Goal: Transaction & Acquisition: Purchase product/service

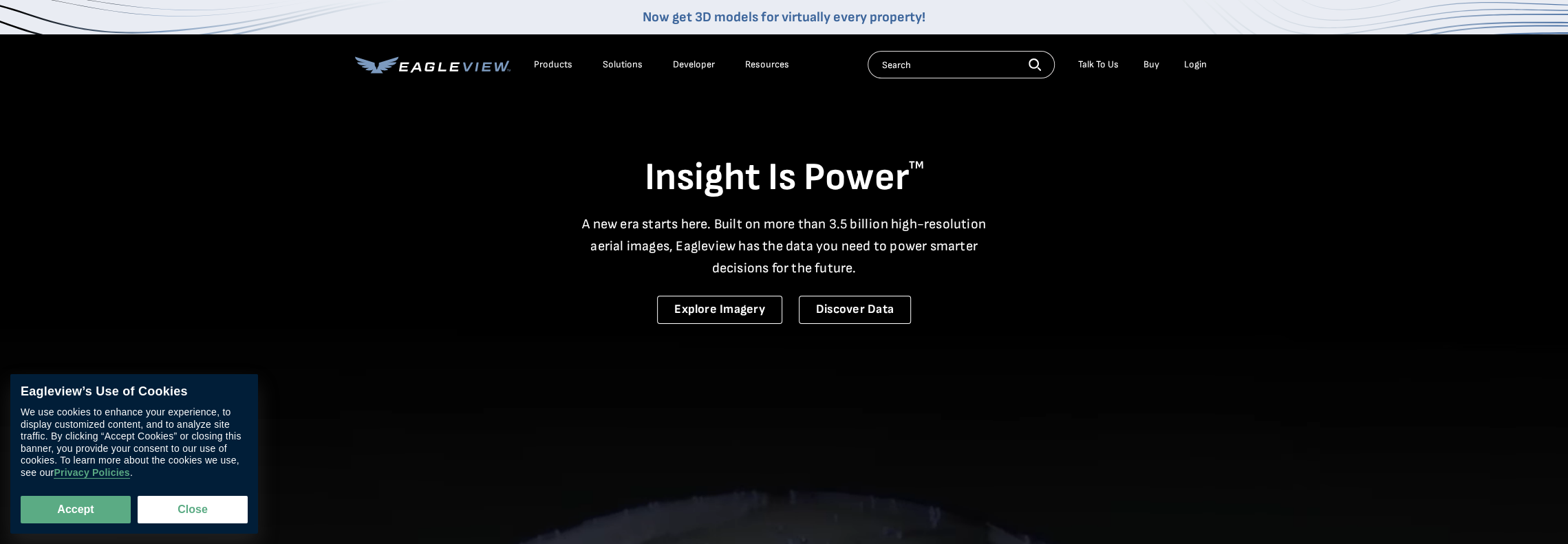
click at [1195, 62] on div "Login" at bounding box center [1195, 65] width 23 height 13
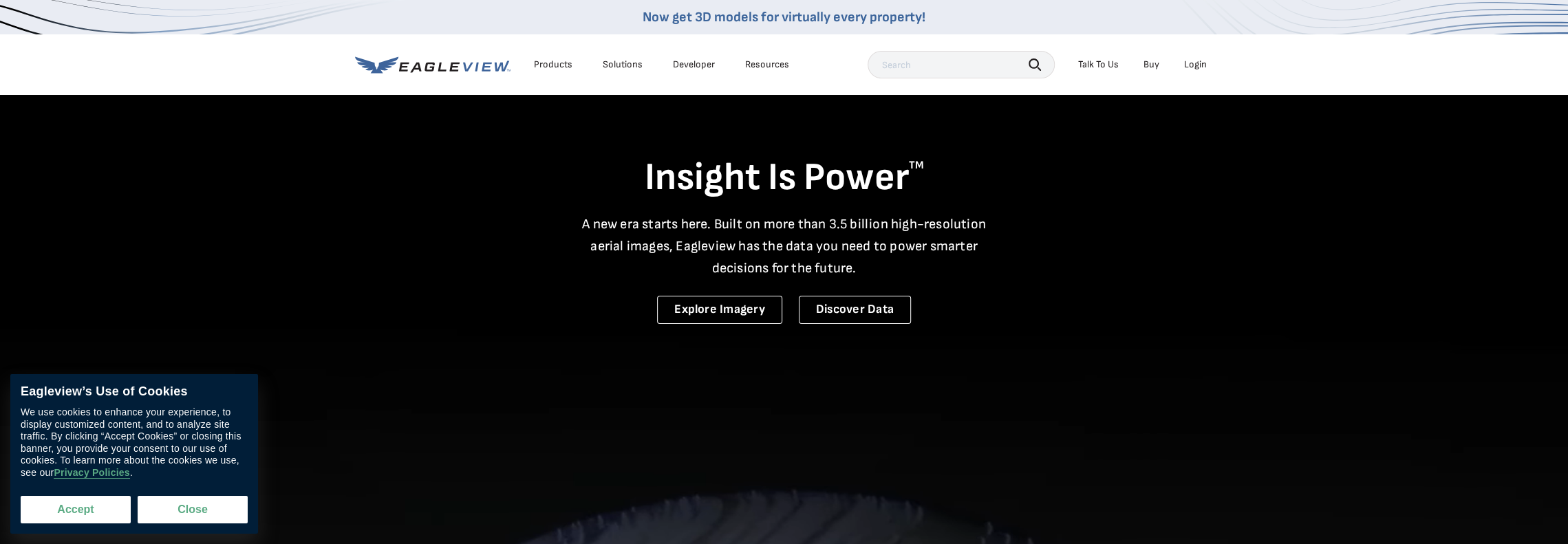
click at [68, 509] on button "Accept" at bounding box center [75, 509] width 110 height 28
checkbox input "true"
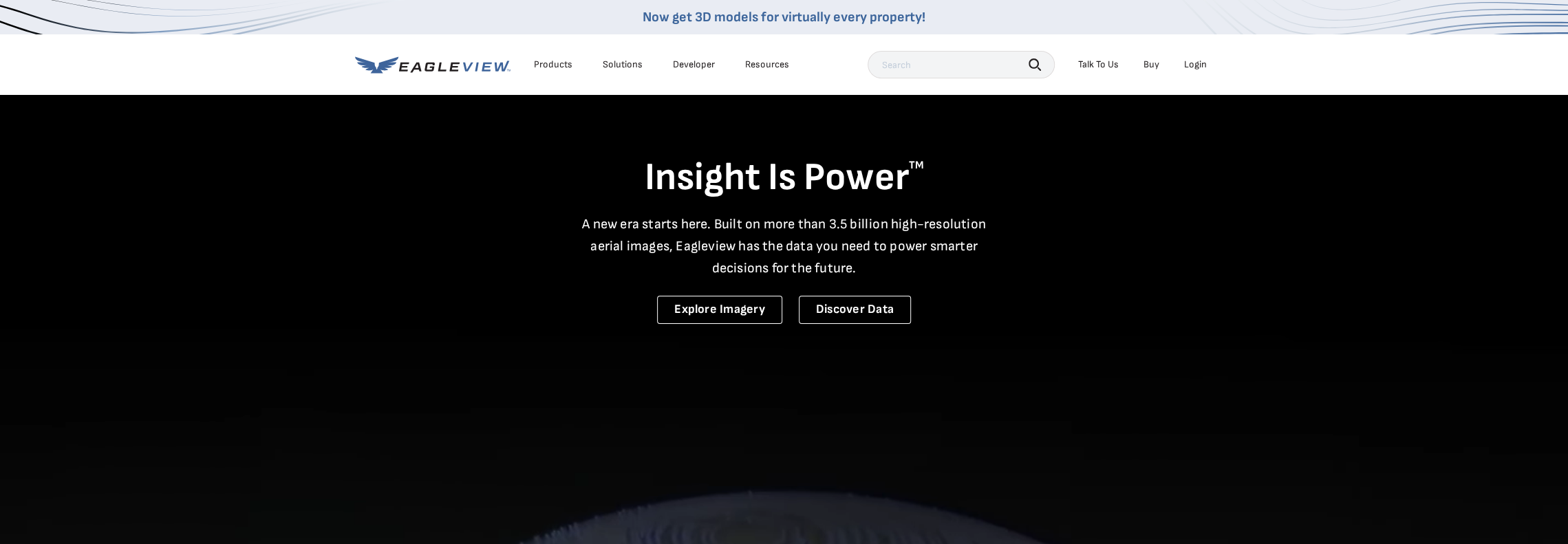
click at [1195, 65] on div "Login" at bounding box center [1195, 65] width 23 height 13
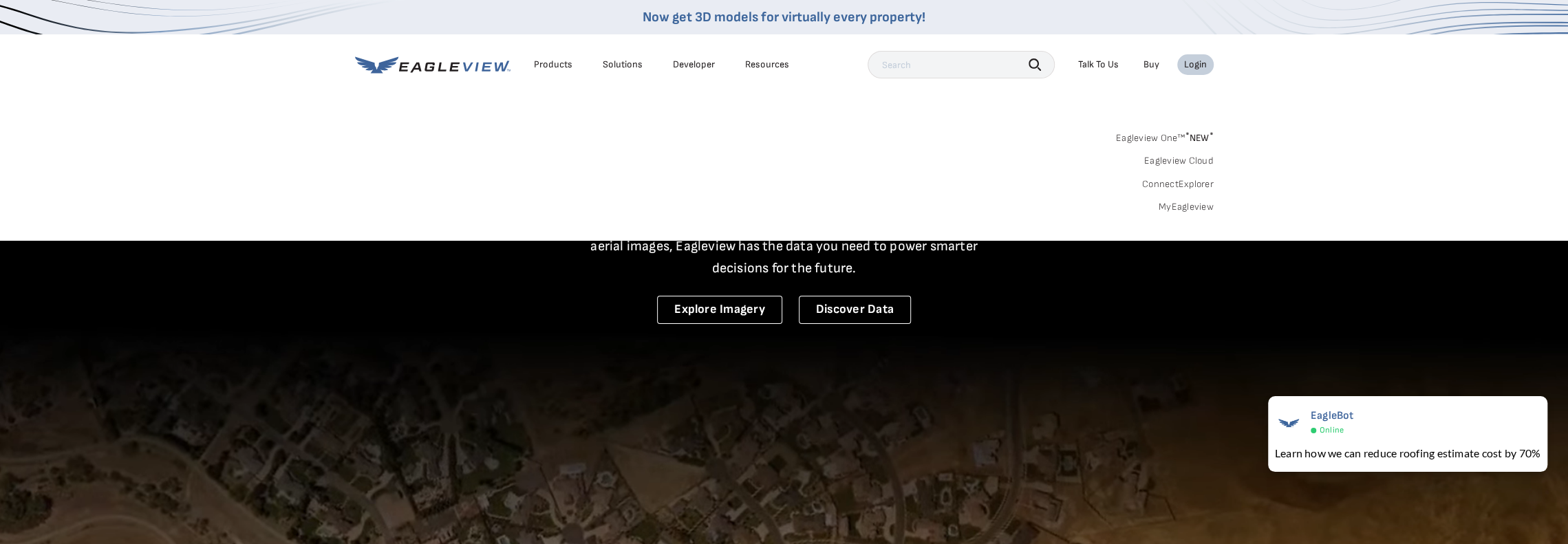
click at [1203, 52] on div "Search Talk To Us Buy Login" at bounding box center [1040, 65] width 346 height 28
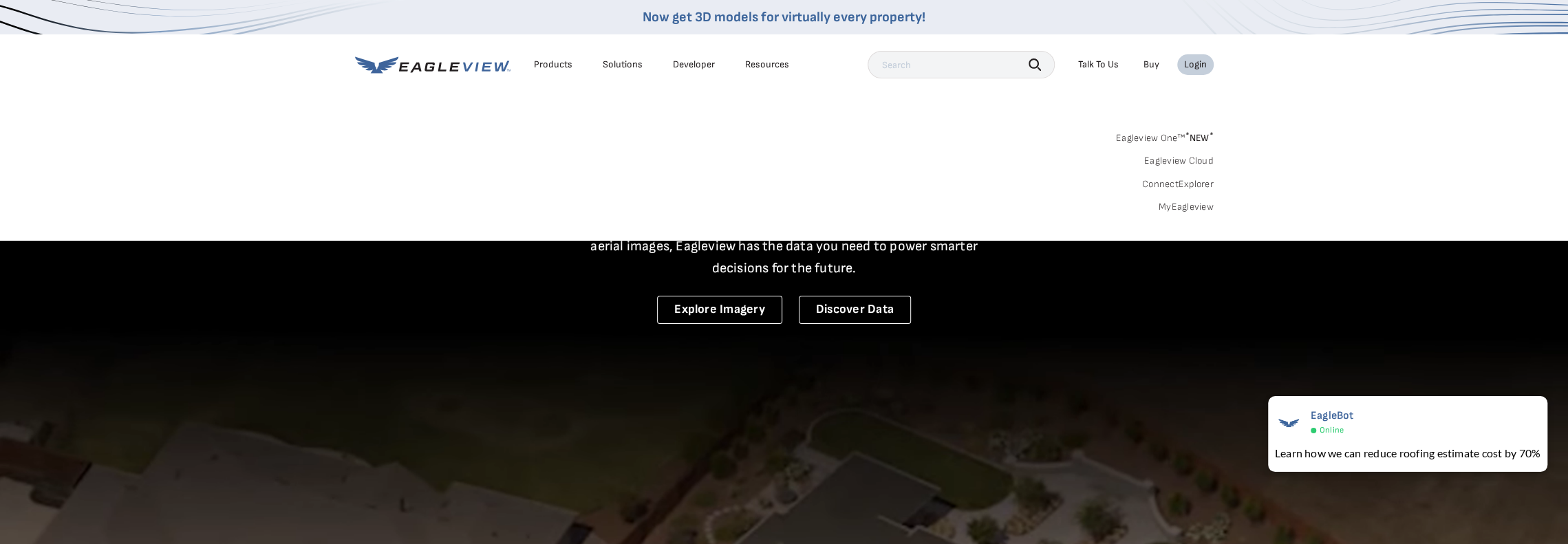
click at [1198, 67] on div "Login" at bounding box center [1195, 65] width 23 height 13
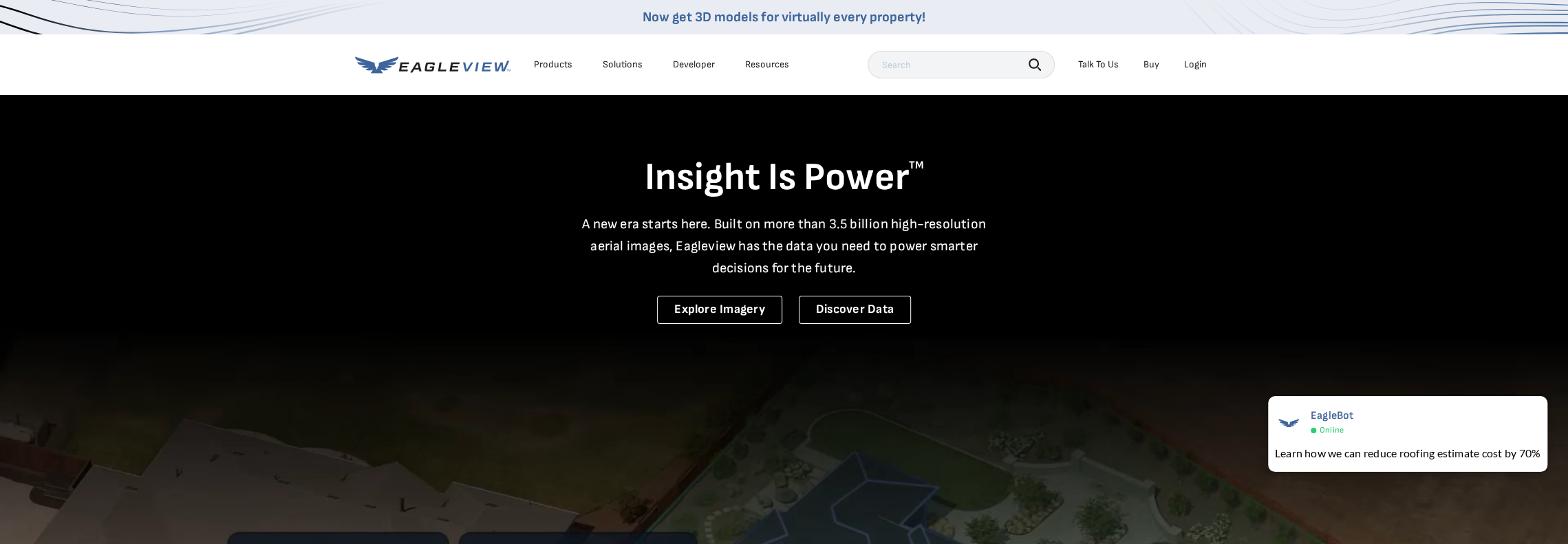
click at [1197, 65] on div "Login" at bounding box center [1195, 65] width 23 height 13
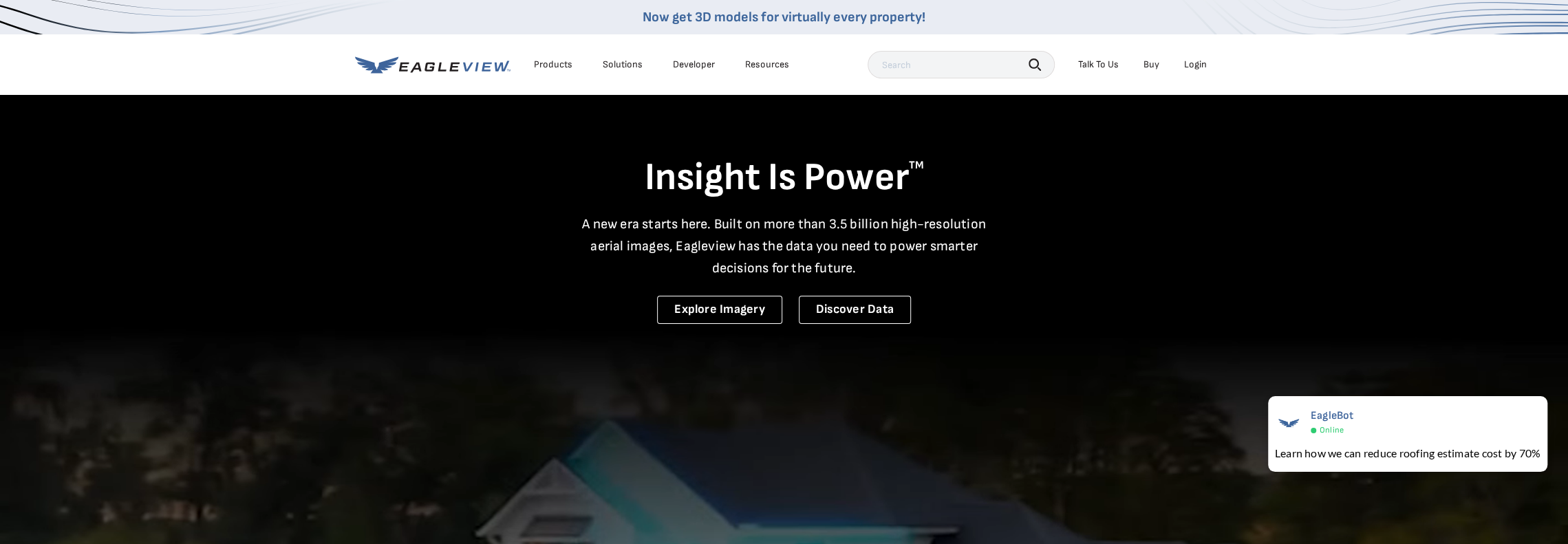
click at [1189, 65] on div "Login" at bounding box center [1195, 65] width 23 height 13
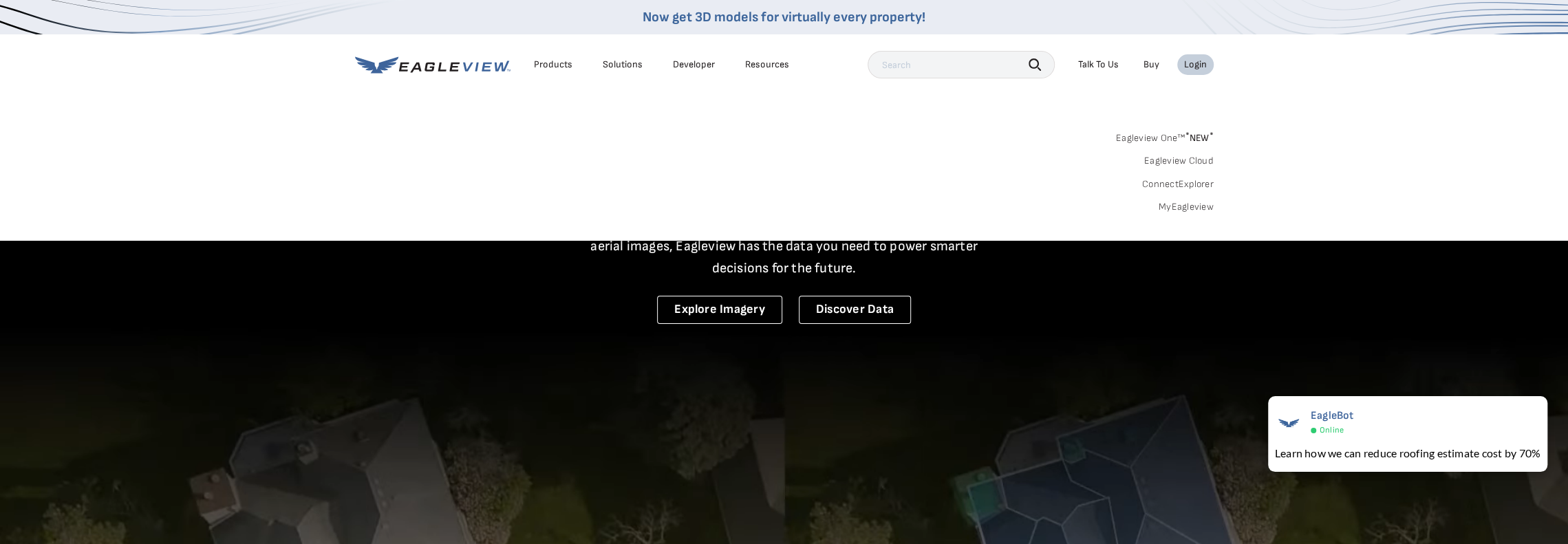
click at [1167, 135] on link "Eagleview One™ * NEW *" at bounding box center [1163, 136] width 97 height 15
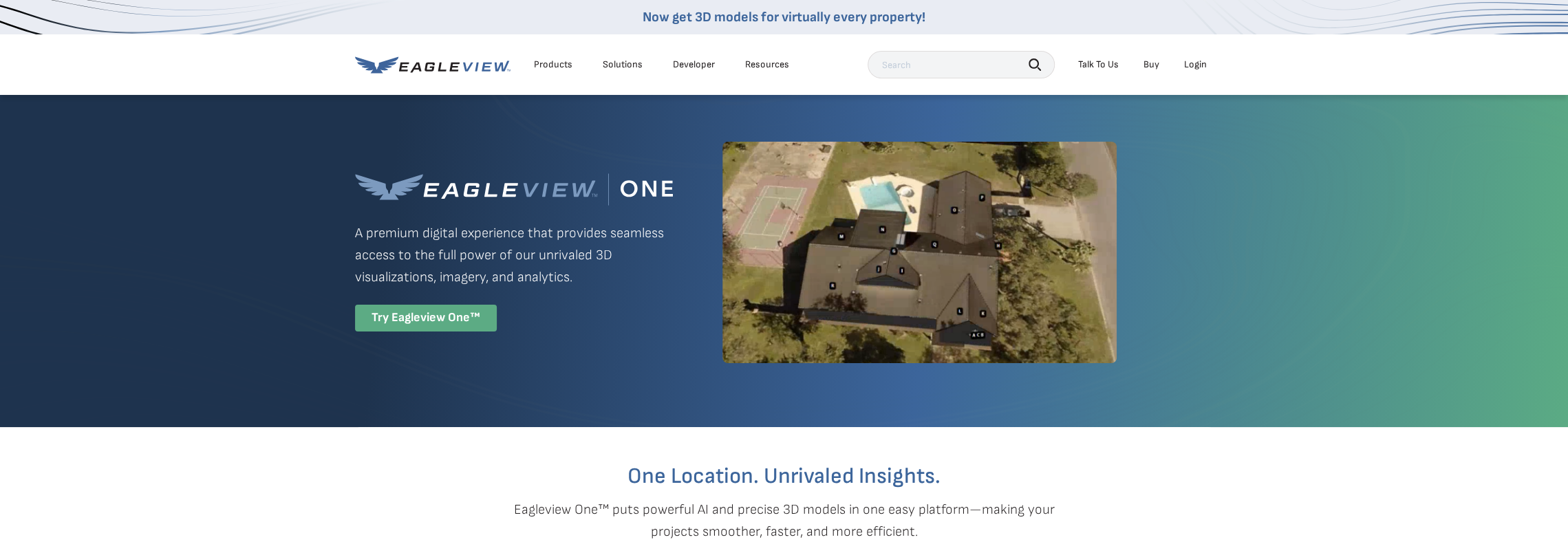
click at [430, 322] on div "Try Eagleview One™" at bounding box center [426, 318] width 142 height 27
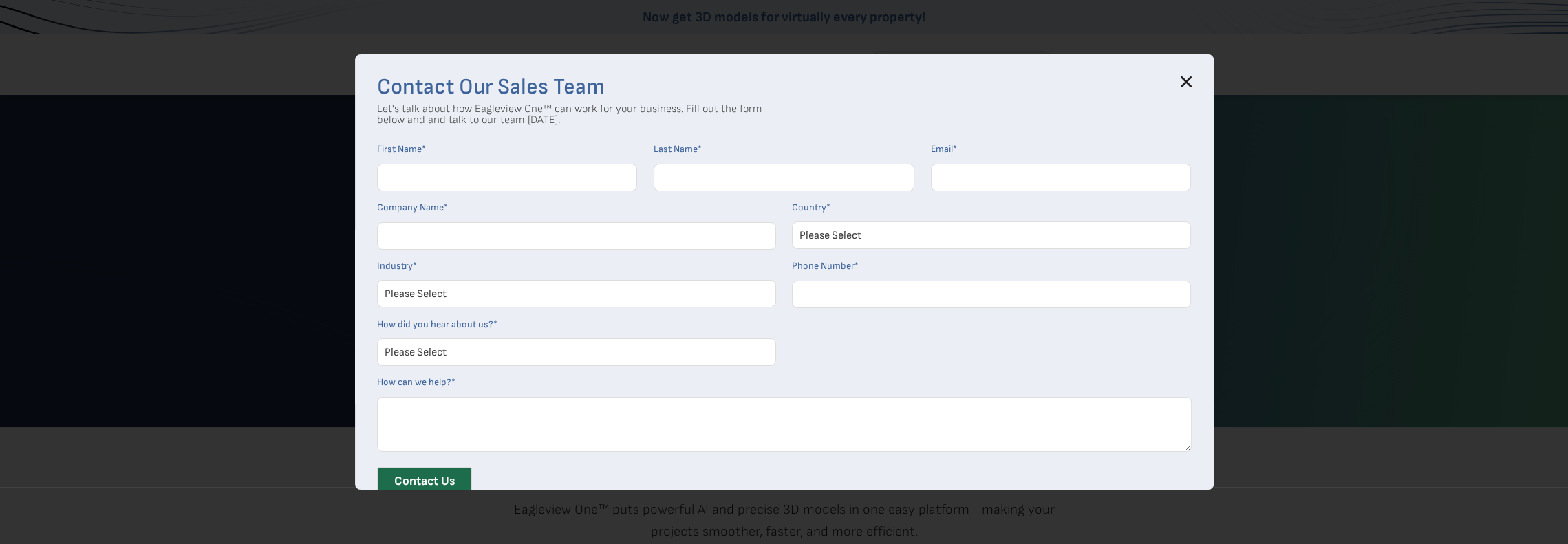
click at [1188, 83] on icon at bounding box center [1186, 81] width 11 height 11
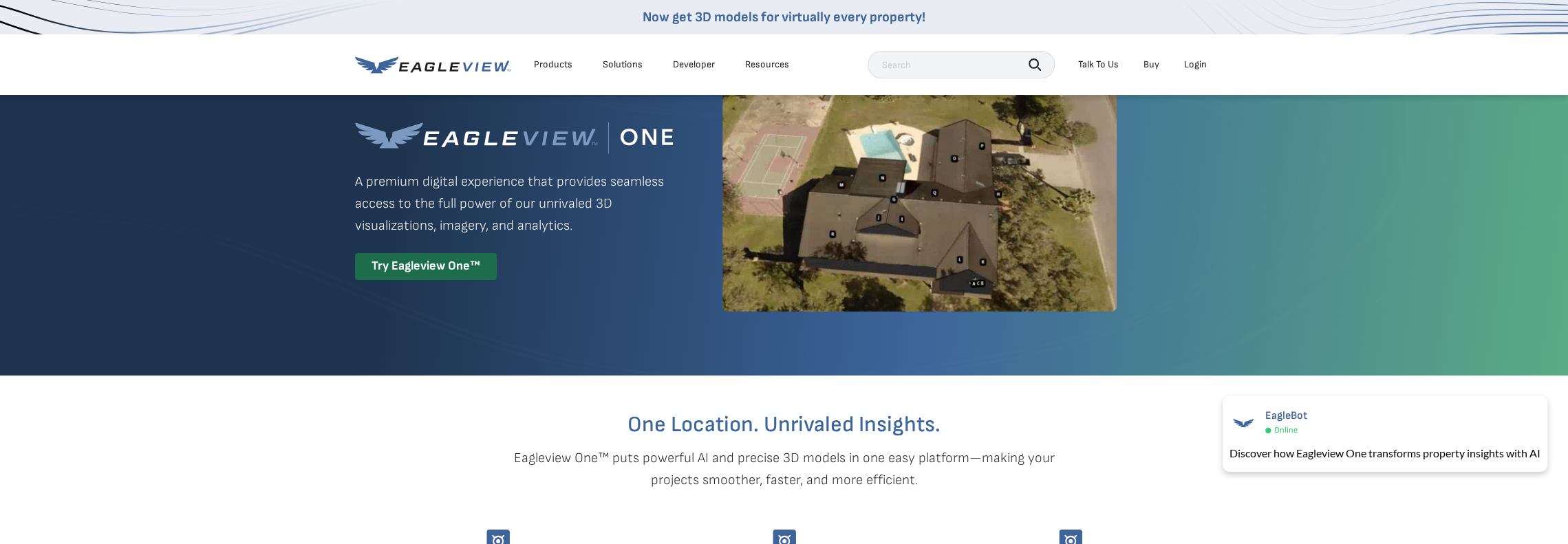
scroll to position [138, 0]
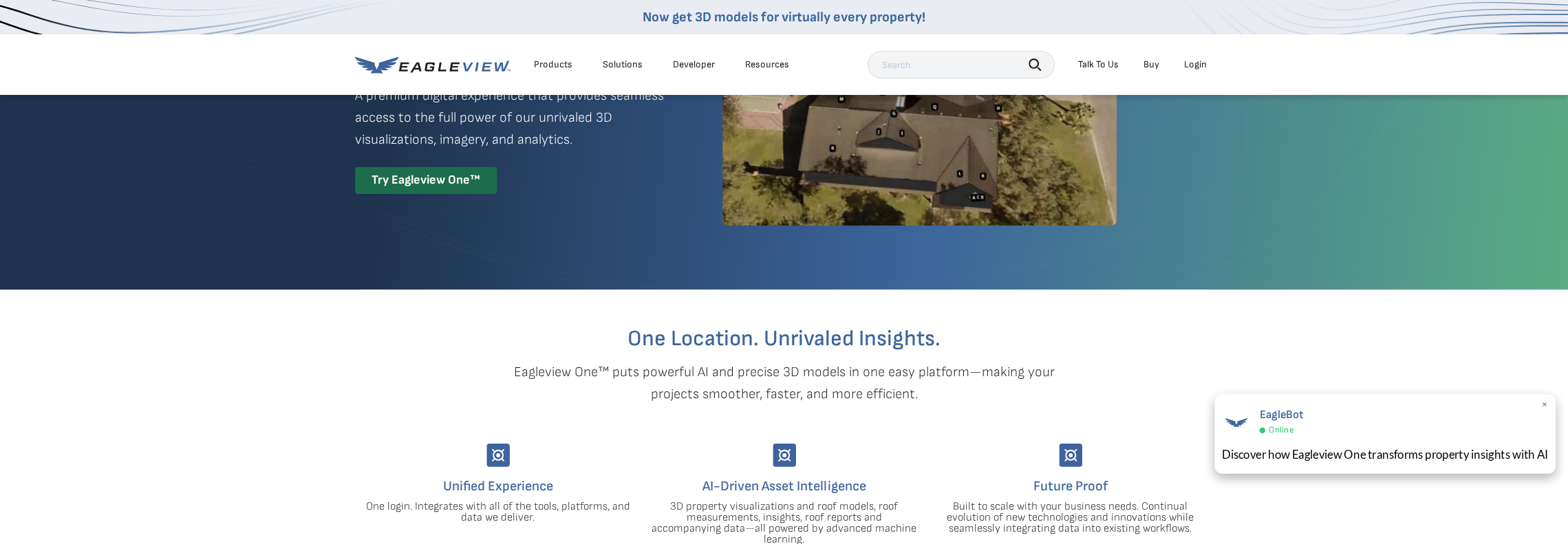
click at [1544, 403] on span "×" at bounding box center [1545, 405] width 8 height 14
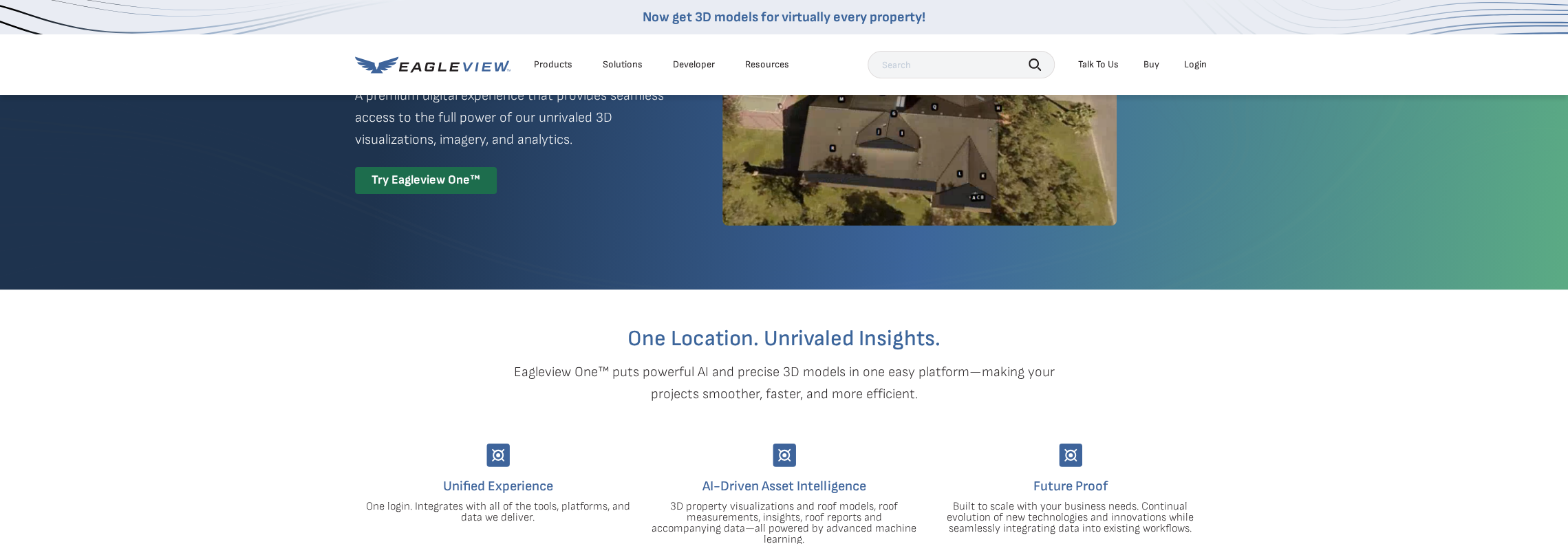
scroll to position [0, 0]
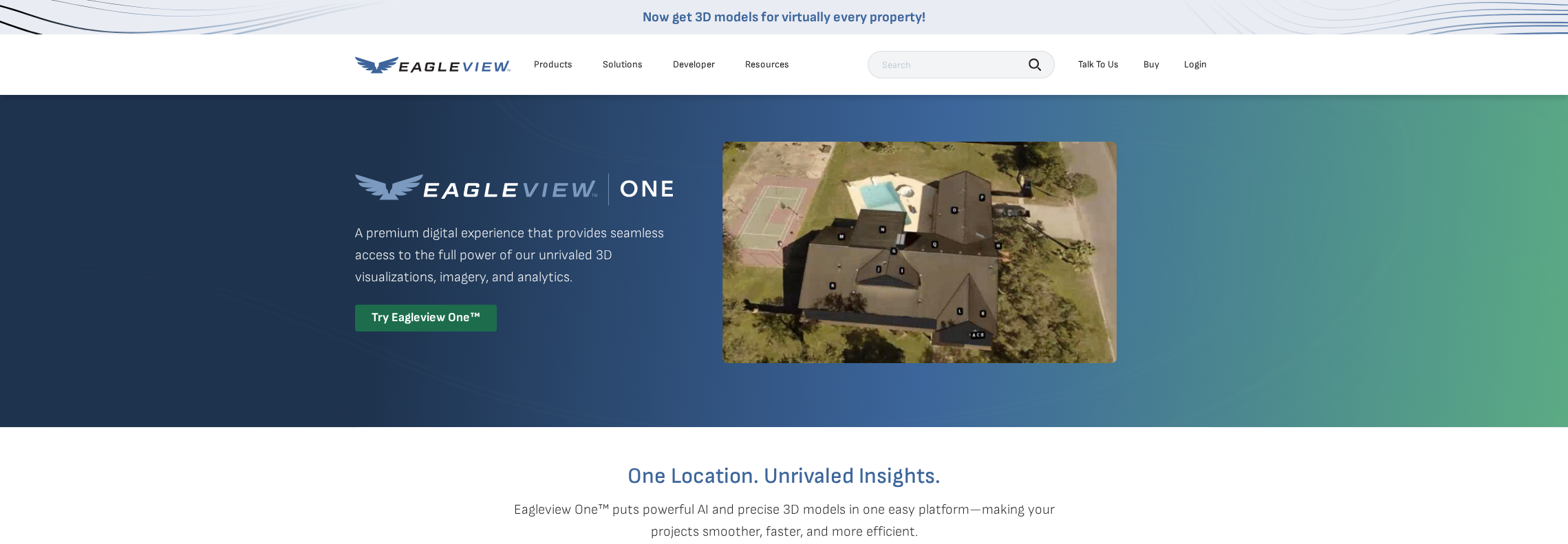
click at [1151, 64] on link "Buy" at bounding box center [1151, 65] width 15 height 13
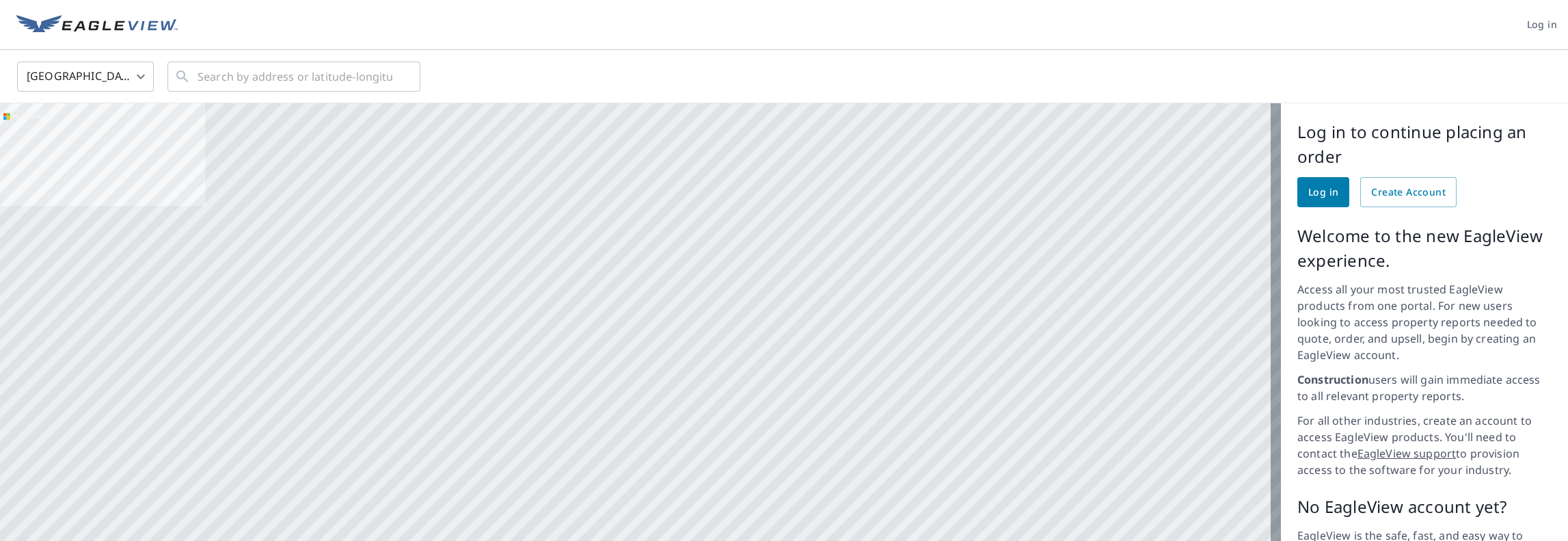
click at [1325, 193] on span "Log in" at bounding box center [1323, 192] width 30 height 17
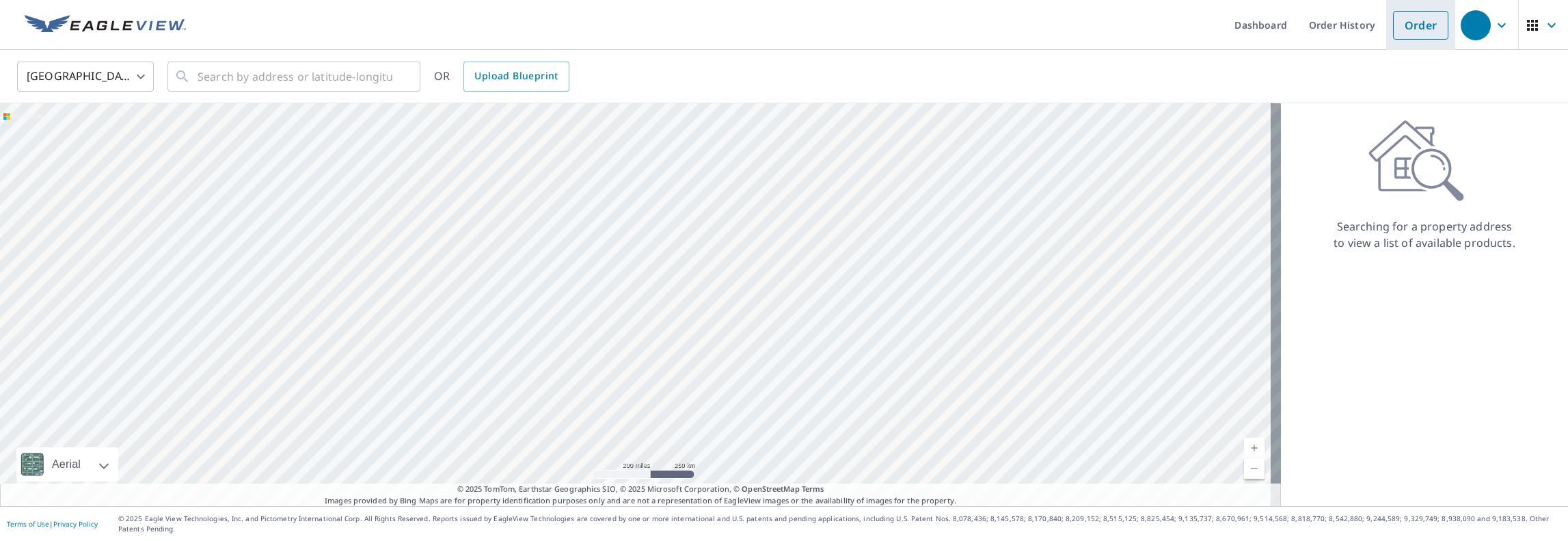
click at [1407, 20] on link "Order" at bounding box center [1422, 25] width 56 height 29
click at [1409, 25] on link "Order" at bounding box center [1422, 25] width 56 height 29
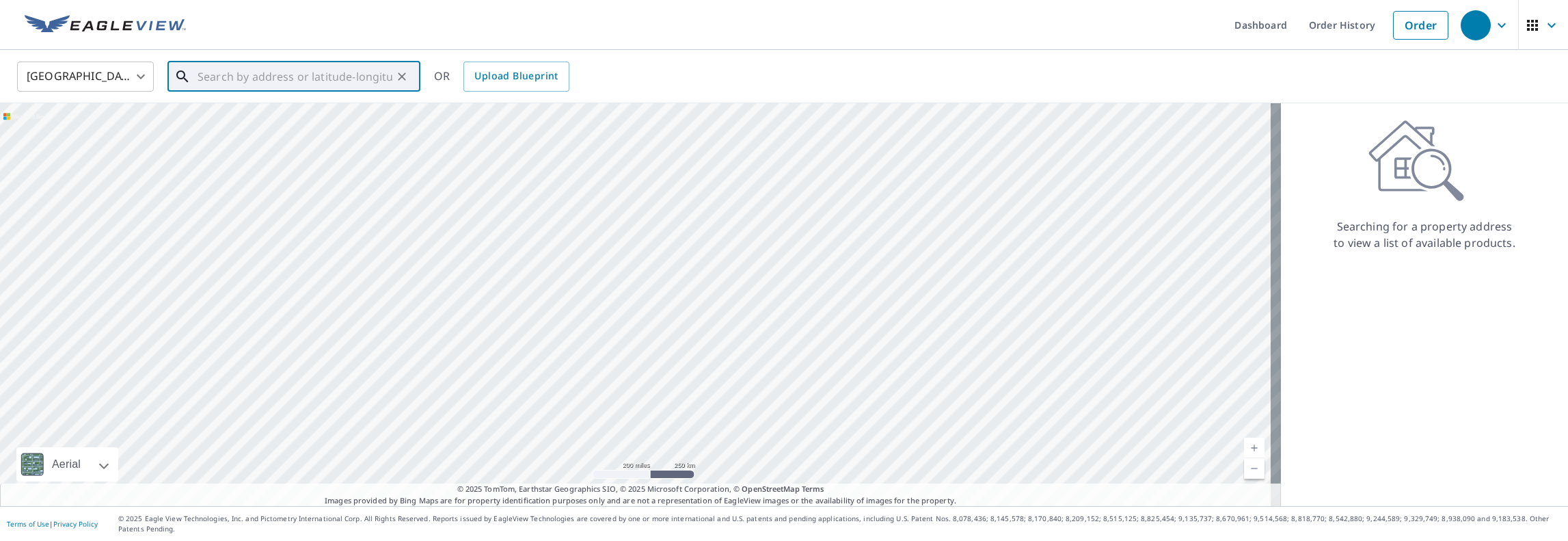
click at [273, 79] on input "text" at bounding box center [295, 77] width 195 height 38
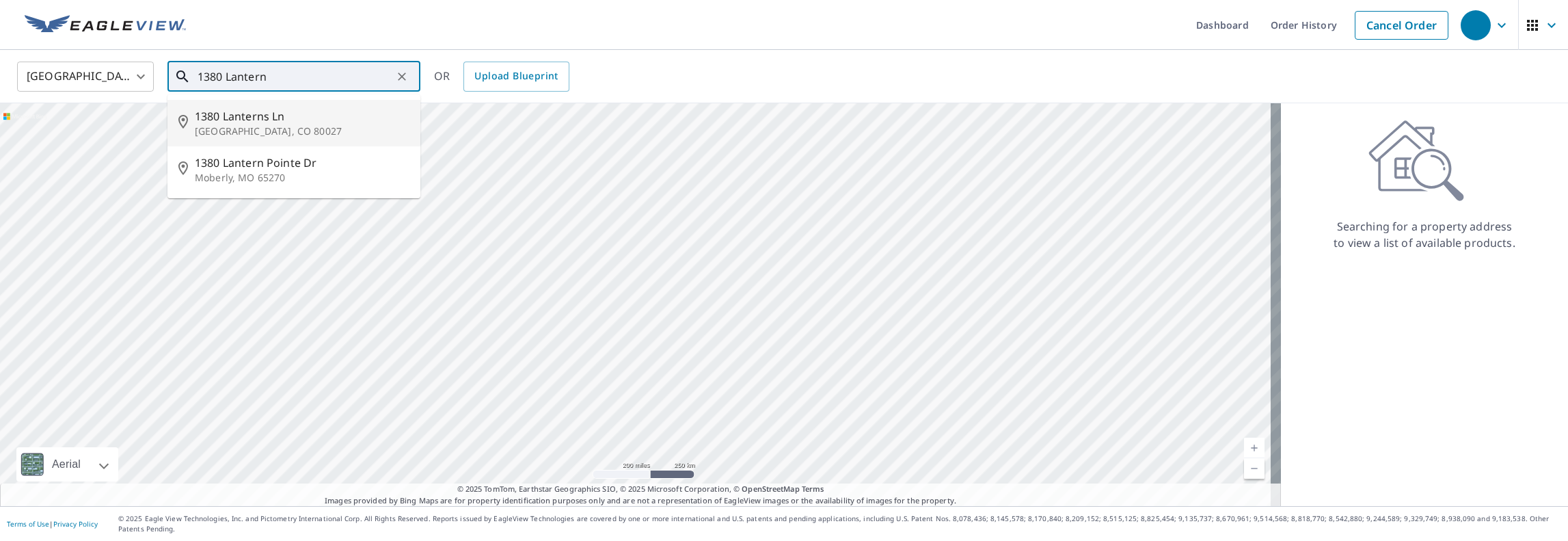
click at [250, 114] on span "1380 Lanterns Ln" at bounding box center [302, 116] width 214 height 16
type input "1380 Lanterns Ln Louisville, CO 80027"
